Goal: Task Accomplishment & Management: Use online tool/utility

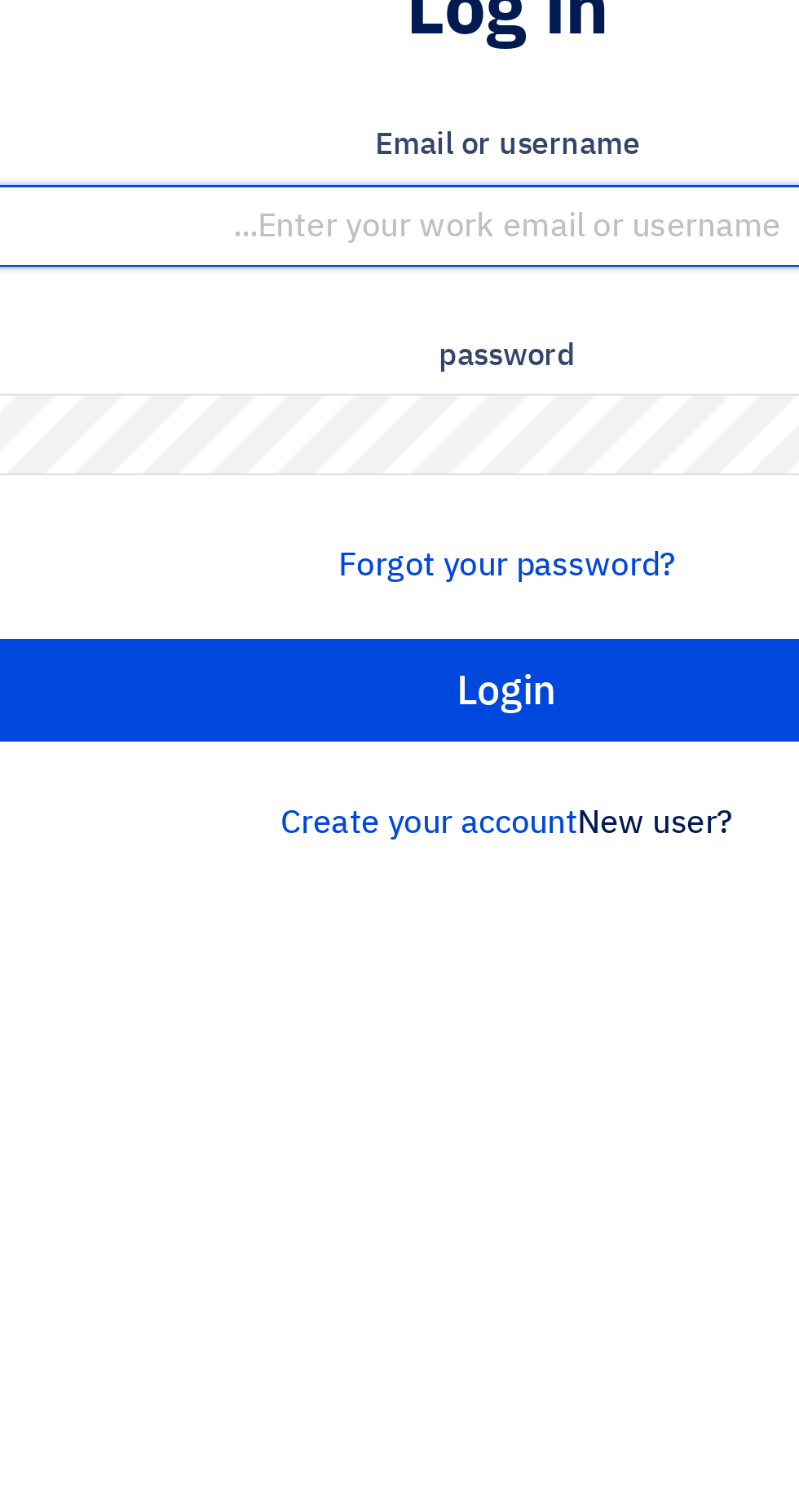
type input "[EMAIL_ADDRESS][DOMAIN_NAME]"
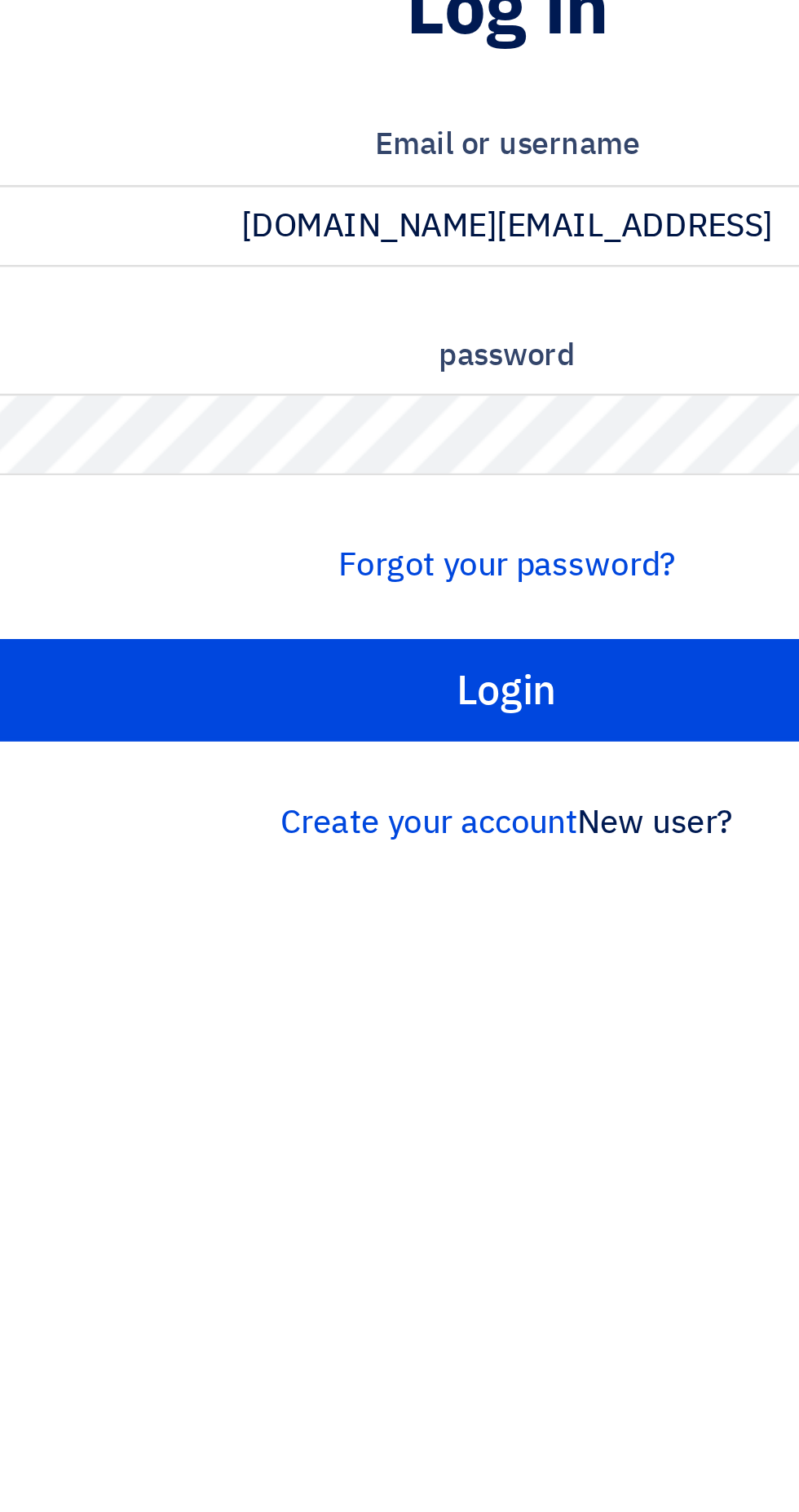
click at [12, 431] on input "Login" at bounding box center [399, 450] width 775 height 41
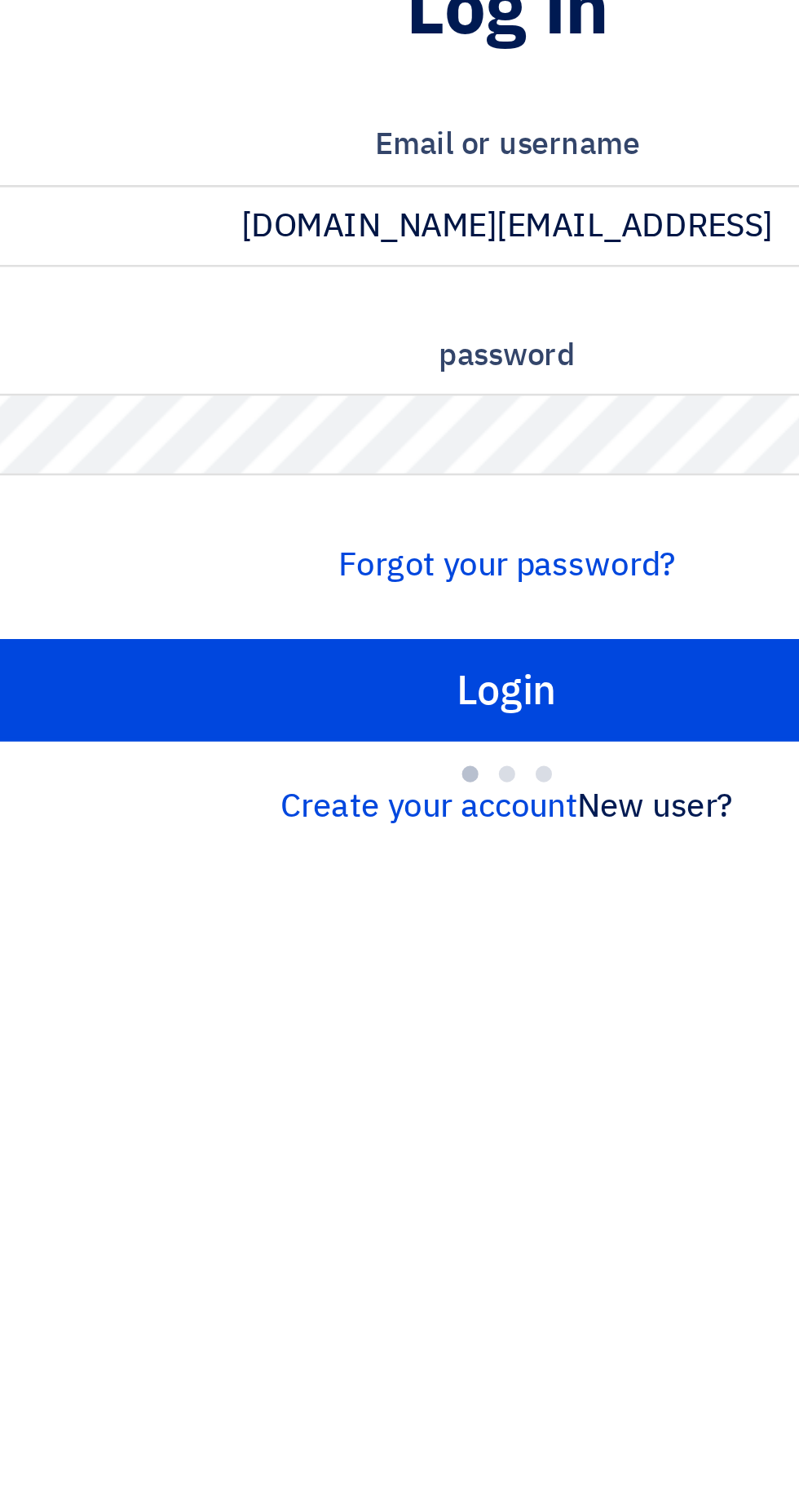
type input "Sign in"
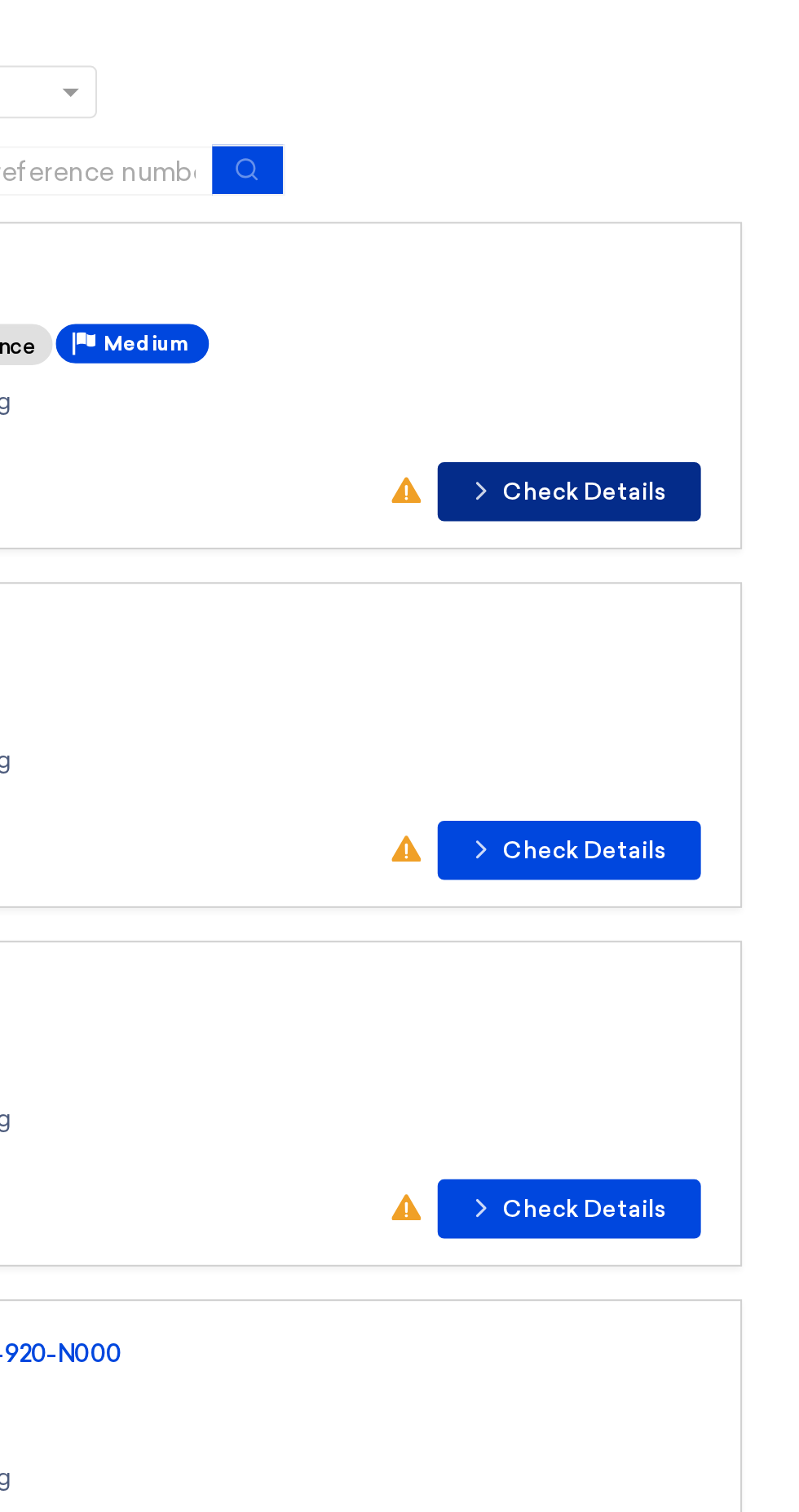
click at [669, 358] on button "Check details Check Details" at bounding box center [684, 373] width 130 height 30
